Goal: Task Accomplishment & Management: Manage account settings

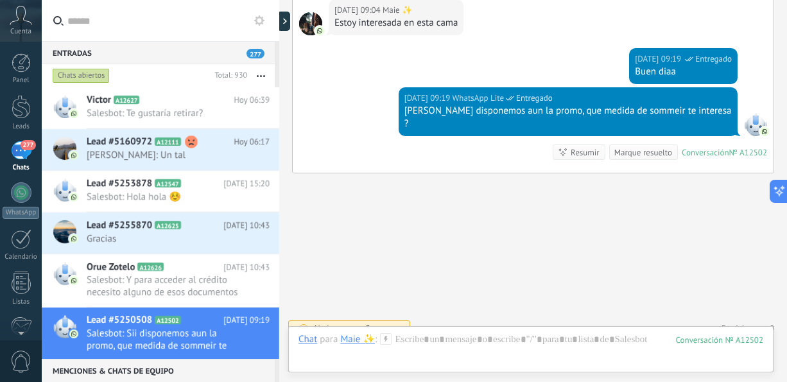
click at [259, 74] on button "button" at bounding box center [261, 75] width 28 height 23
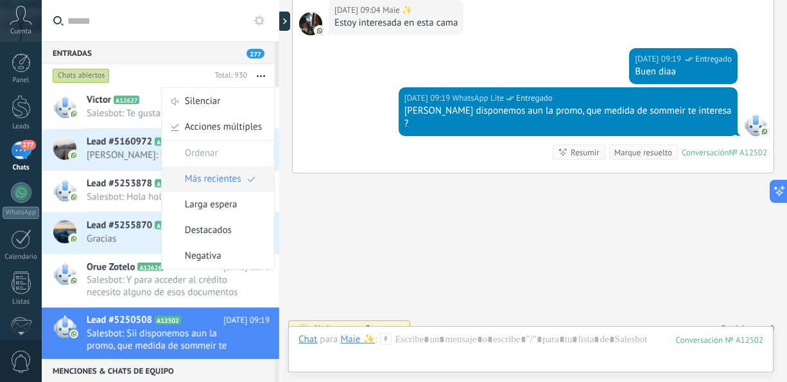
click at [231, 177] on span "Más recientes" at bounding box center [213, 179] width 57 height 26
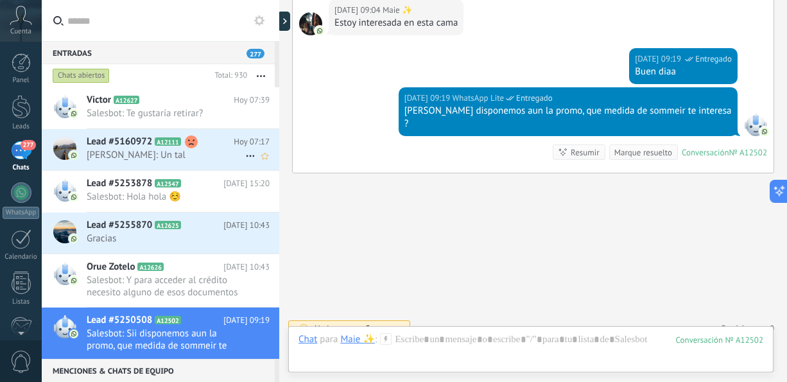
click at [204, 152] on span "[PERSON_NAME]: Un tal" at bounding box center [166, 155] width 159 height 12
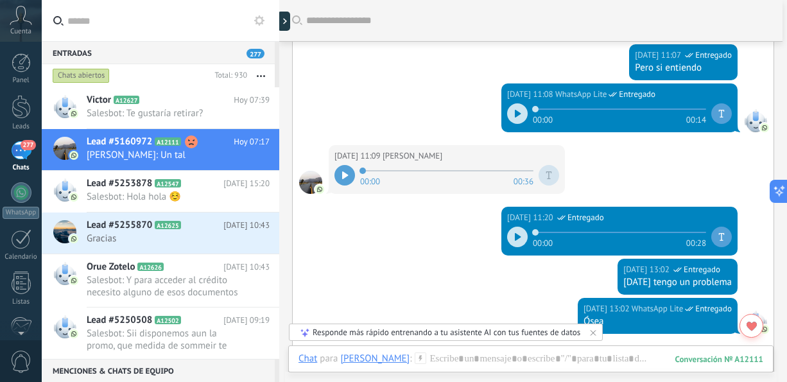
scroll to position [1237, 0]
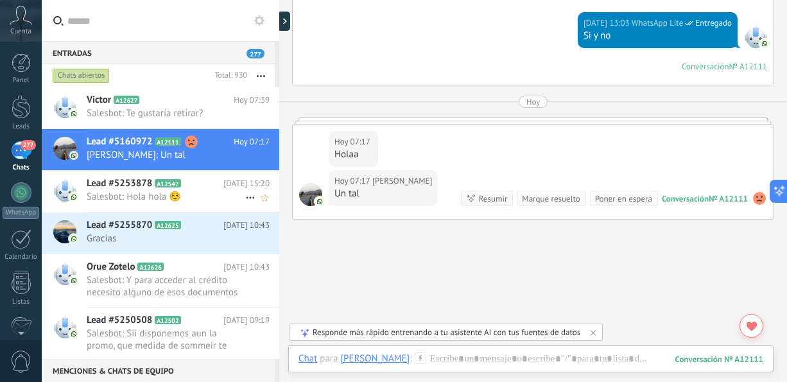
click at [137, 204] on div "Lead #5253878 A12547 [DATE] 15:20 Salesbot: Hola hola ☺️" at bounding box center [183, 191] width 193 height 40
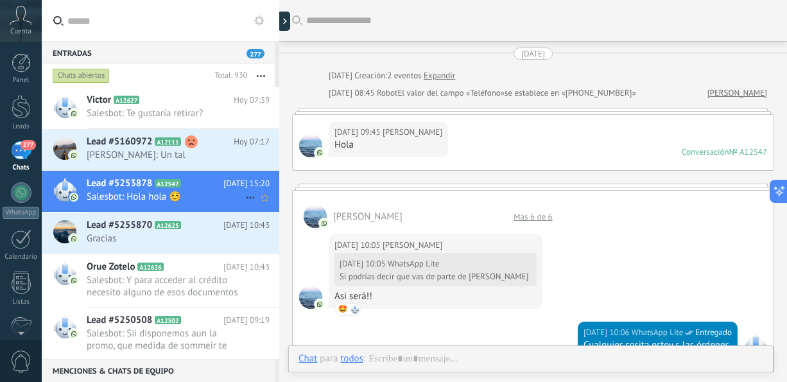
scroll to position [530, 0]
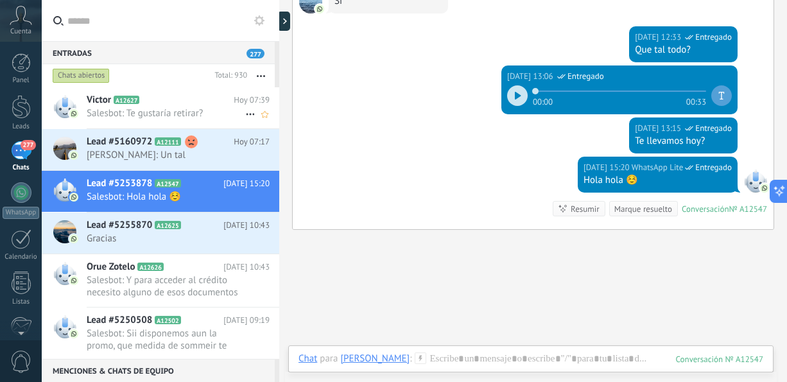
click at [156, 123] on div "Victor A12627 Hoy 07:39 Salesbot: Te gustaría retirar?" at bounding box center [183, 107] width 193 height 40
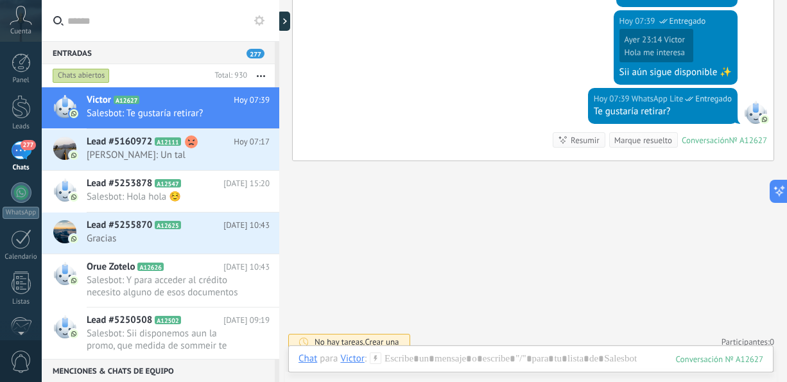
scroll to position [339, 0]
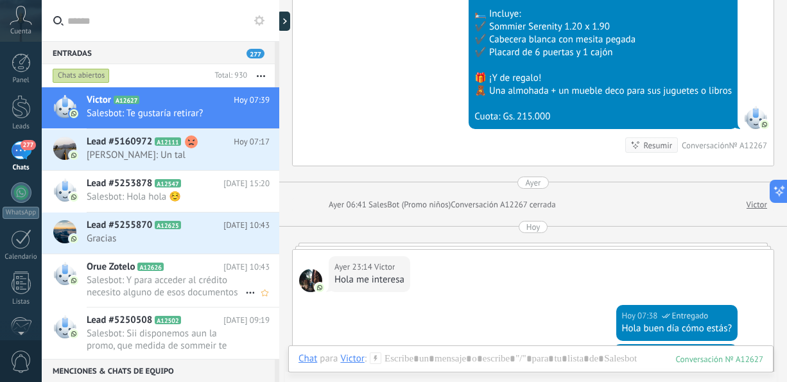
click at [172, 293] on span "Salesbot: Y para acceder al crédito necesito alguno de esos documentos para dem…" at bounding box center [166, 286] width 159 height 24
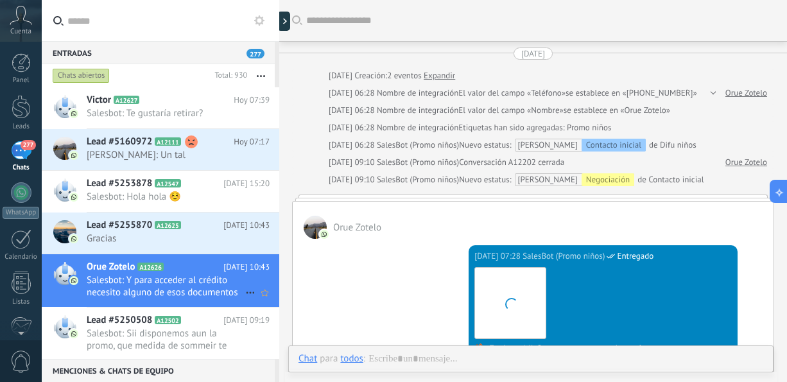
scroll to position [751, 0]
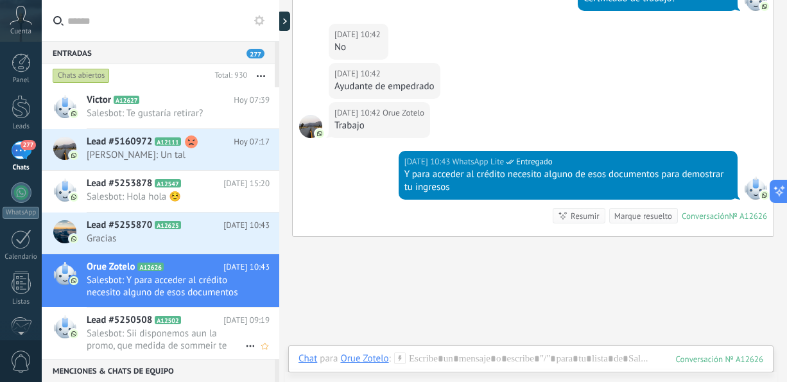
click at [174, 330] on span "Salesbot: Sii disponemos aun la promo, que medida de sommeir te interesa ?" at bounding box center [166, 340] width 159 height 24
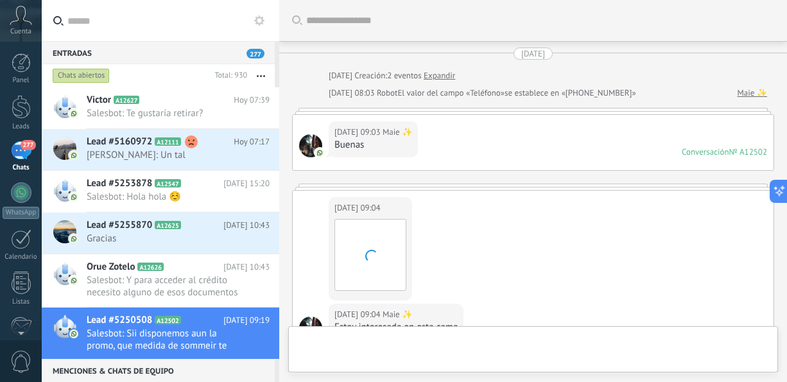
scroll to position [304, 0]
